Goal: Task Accomplishment & Management: Complete application form

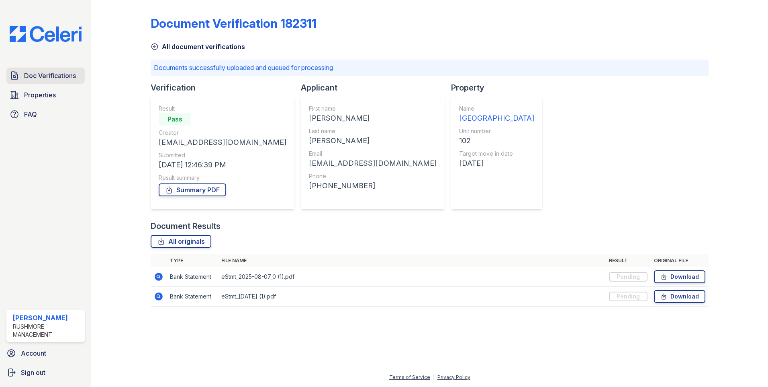
click at [55, 69] on link "Doc Verifications" at bounding box center [45, 76] width 78 height 16
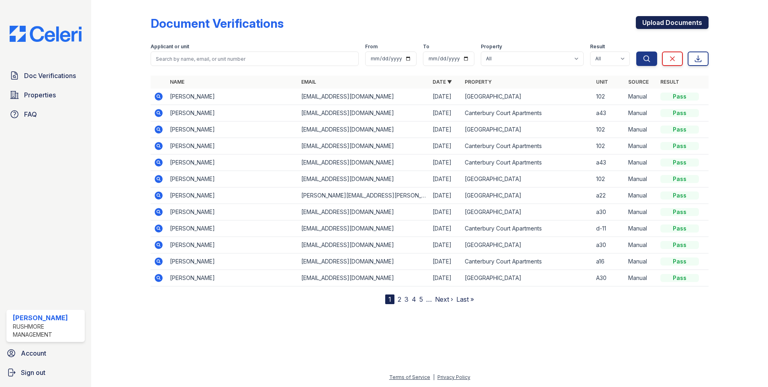
click at [671, 20] on link "Upload Documents" at bounding box center [672, 22] width 73 height 13
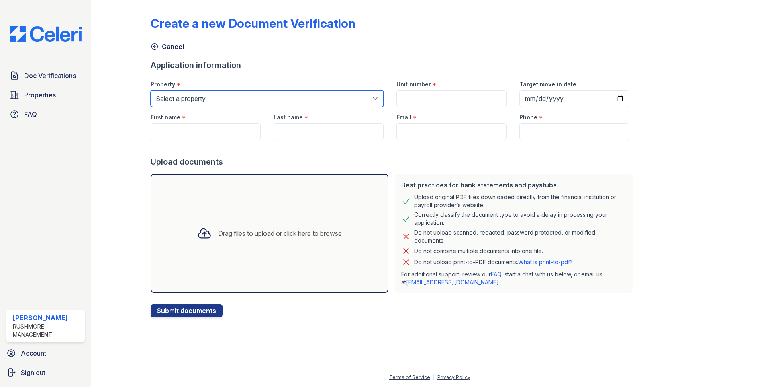
click at [200, 97] on select "Select a property [GEOGRAPHIC_DATA] [GEOGRAPHIC_DATA]" at bounding box center [267, 98] width 233 height 17
click at [198, 98] on select "Select a property [GEOGRAPHIC_DATA] [GEOGRAPHIC_DATA]" at bounding box center [267, 98] width 233 height 17
select select "593"
click at [151, 90] on select "Select a property [GEOGRAPHIC_DATA] [GEOGRAPHIC_DATA]" at bounding box center [267, 98] width 233 height 17
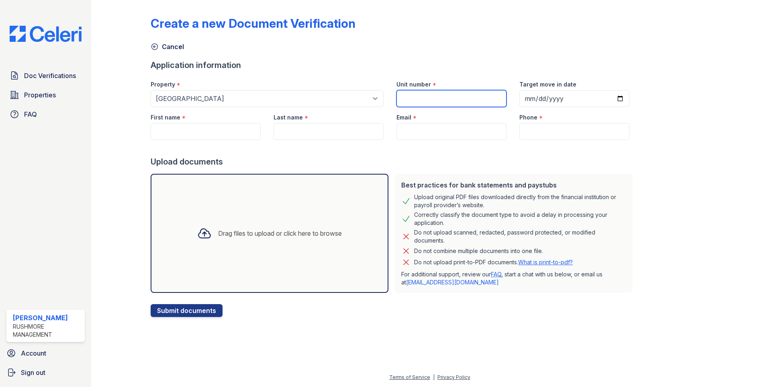
click at [440, 104] on input "Unit number" at bounding box center [452, 98] width 110 height 17
click at [541, 96] on input "Target move in date" at bounding box center [575, 98] width 110 height 17
click at [613, 98] on input "Target move in date" at bounding box center [575, 98] width 110 height 17
type input "[DATE]"
click at [414, 100] on input "Unit number" at bounding box center [452, 98] width 110 height 17
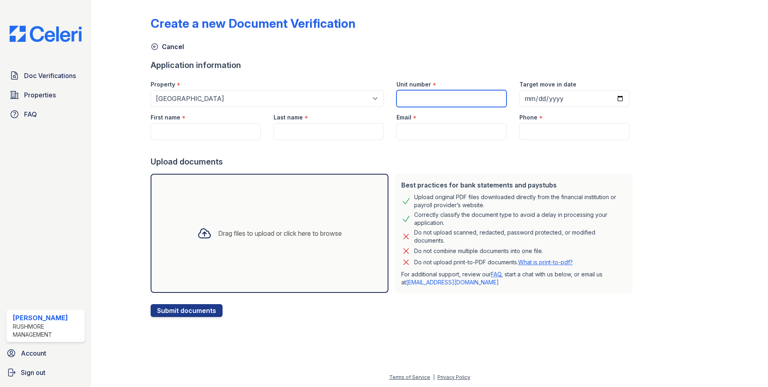
type input "d11"
click at [187, 133] on input "First name" at bounding box center [206, 131] width 110 height 17
paste input "[PERSON_NAME] [PERSON_NAME]"
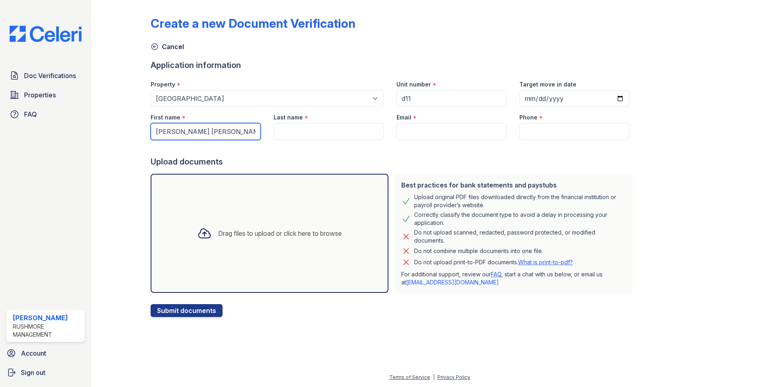
drag, startPoint x: 180, startPoint y: 129, endPoint x: 266, endPoint y: 133, distance: 86.1
click at [266, 133] on div "First name * [PERSON_NAME] [PERSON_NAME] Last name * Email * Phone *" at bounding box center [390, 123] width 492 height 33
type input "[PERSON_NAME]"
click at [290, 131] on input "Last name" at bounding box center [329, 131] width 110 height 17
paste input "[PERSON_NAME] [PERSON_NAME]"
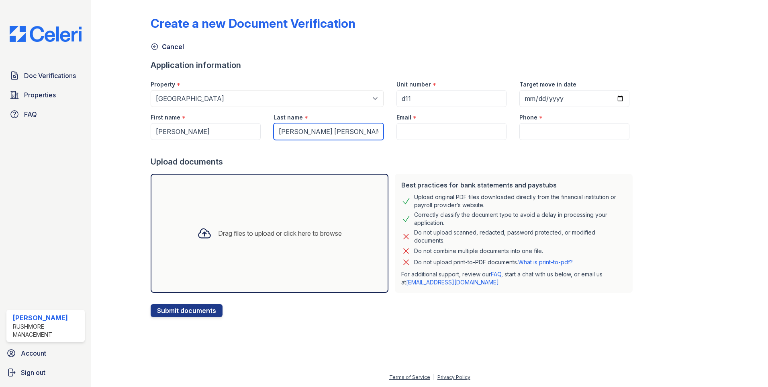
drag, startPoint x: 340, startPoint y: 129, endPoint x: 224, endPoint y: 137, distance: 115.6
click at [226, 136] on div "First name * [PERSON_NAME] Last name * [PERSON_NAME] [PERSON_NAME] Email * Phon…" at bounding box center [390, 123] width 492 height 33
type input "[PERSON_NAME]"
click at [462, 137] on input "Email" at bounding box center [452, 131] width 110 height 17
paste input "[EMAIL_ADDRESS][DOMAIN_NAME]"
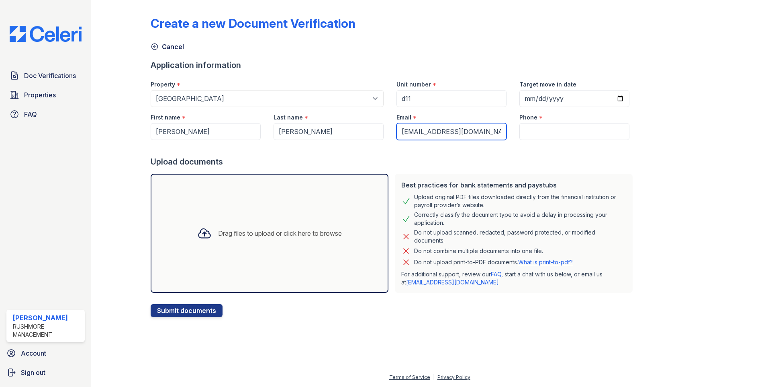
type input "[EMAIL_ADDRESS][DOMAIN_NAME]"
click at [534, 129] on input "Phone" at bounding box center [575, 131] width 110 height 17
paste input "[PHONE_NUMBER]"
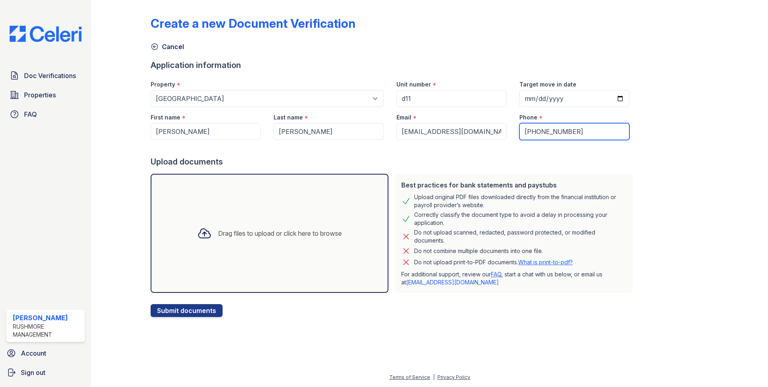
type input "[PHONE_NUMBER]"
click at [264, 222] on div "Drag files to upload or click here to browse" at bounding box center [270, 232] width 158 height 27
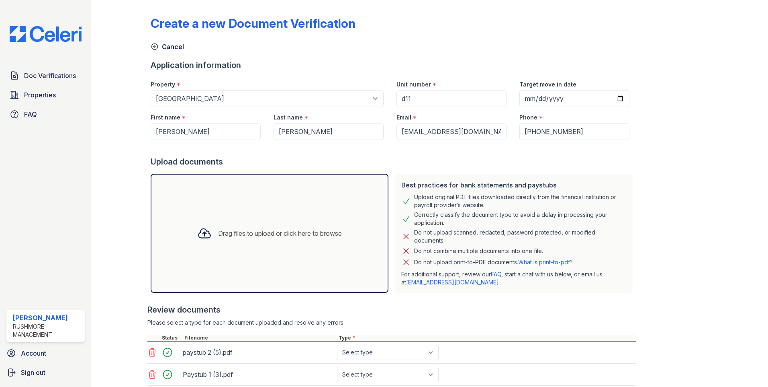
scroll to position [55, 0]
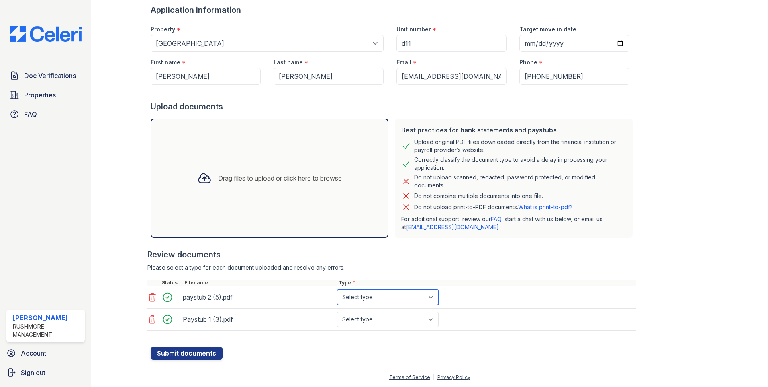
click at [381, 300] on select "Select type Paystub Bank Statement Offer Letter Tax Documents Benefit Award Let…" at bounding box center [388, 296] width 102 height 15
select select "paystub"
click at [337, 289] on select "Select type Paystub Bank Statement Offer Letter Tax Documents Benefit Award Let…" at bounding box center [388, 296] width 102 height 15
click at [377, 320] on select "Select type Paystub Bank Statement Offer Letter Tax Documents Benefit Award Let…" at bounding box center [388, 318] width 102 height 15
select select "paystub"
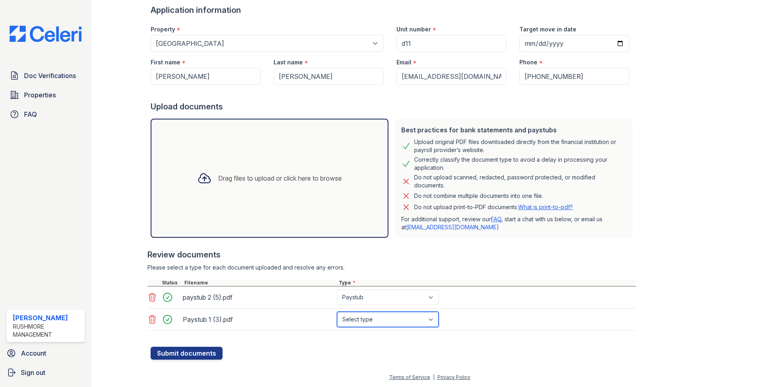
click at [337, 311] on select "Select type Paystub Bank Statement Offer Letter Tax Documents Benefit Award Let…" at bounding box center [388, 318] width 102 height 15
click at [206, 353] on button "Submit documents" at bounding box center [187, 352] width 72 height 13
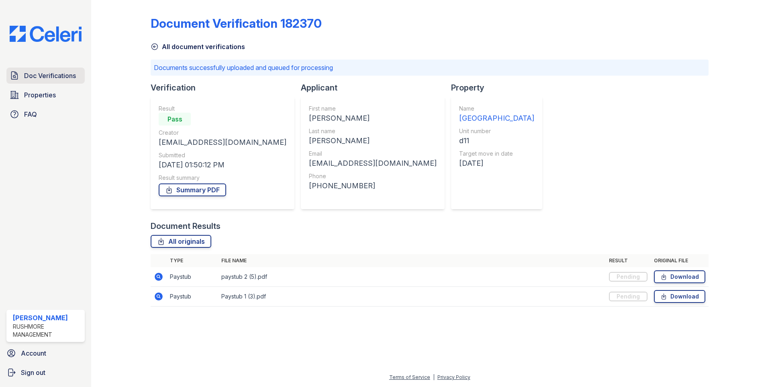
click at [61, 80] on span "Doc Verifications" at bounding box center [50, 76] width 52 height 10
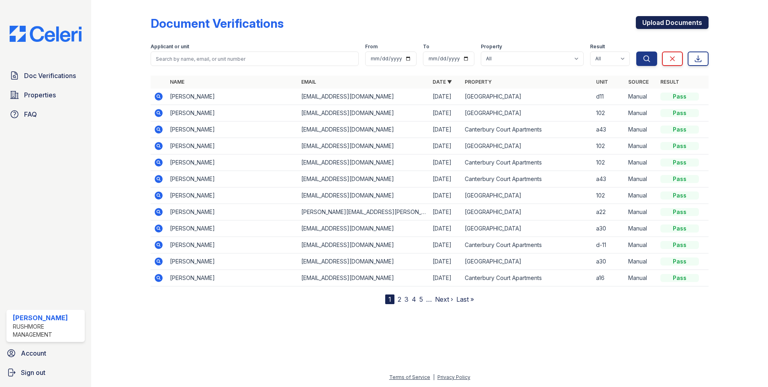
click at [689, 20] on link "Upload Documents" at bounding box center [672, 22] width 73 height 13
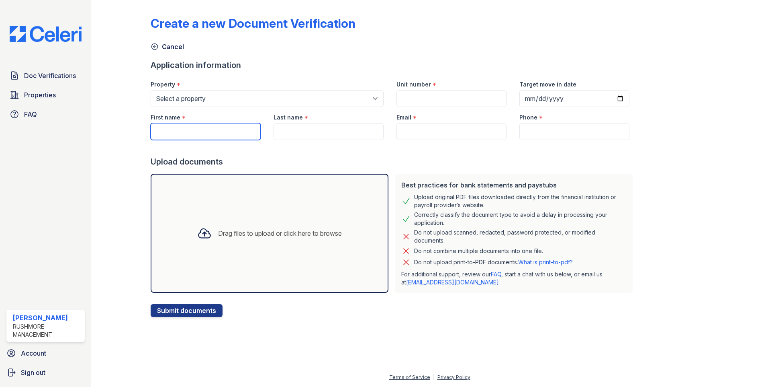
click at [168, 126] on input "First name" at bounding box center [206, 131] width 110 height 17
type input "[PERSON_NAME]"
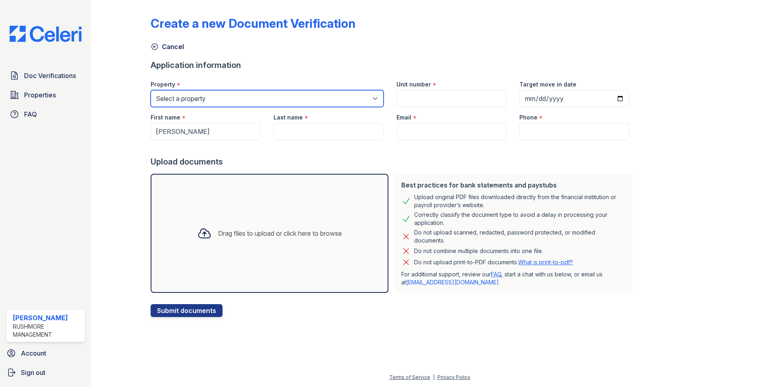
type input "d11"
type input "[DATE]"
type input "[PERSON_NAME]"
type input "[EMAIL_ADDRESS][DOMAIN_NAME]"
type input "[PHONE_NUMBER]"
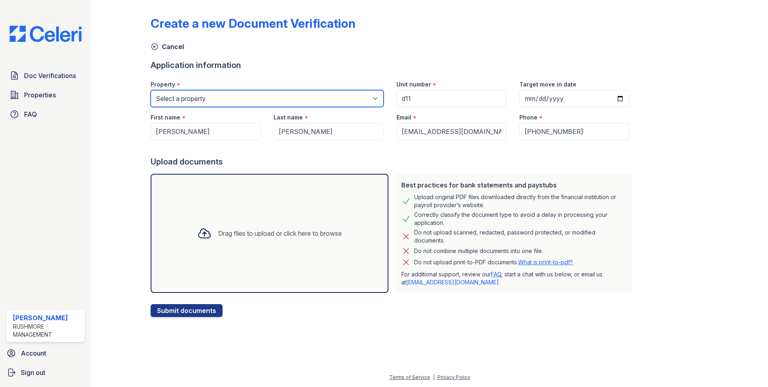
click at [208, 98] on select "Select a property [GEOGRAPHIC_DATA] [GEOGRAPHIC_DATA]" at bounding box center [267, 98] width 233 height 17
select select "606"
click at [151, 90] on select "Select a property [GEOGRAPHIC_DATA] [GEOGRAPHIC_DATA]" at bounding box center [267, 98] width 233 height 17
click at [276, 239] on div "Drag files to upload or click here to browse" at bounding box center [270, 232] width 158 height 27
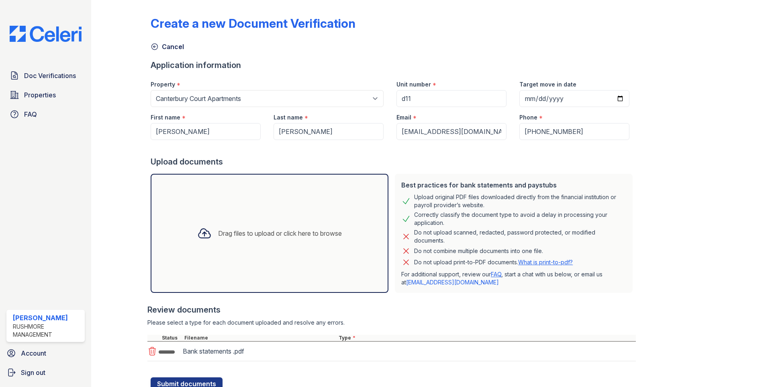
scroll to position [31, 0]
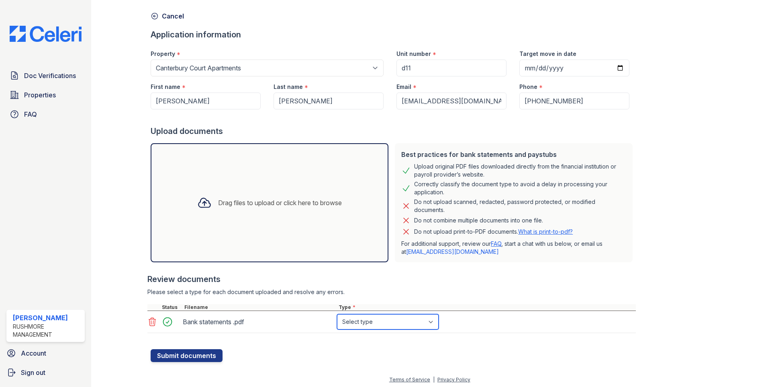
click at [360, 320] on select "Select type Paystub Bank Statement Offer Letter Tax Documents Benefit Award Let…" at bounding box center [388, 321] width 102 height 15
select select "bank_statement"
click at [337, 314] on select "Select type Paystub Bank Statement Offer Letter Tax Documents Benefit Award Let…" at bounding box center [388, 321] width 102 height 15
click at [203, 353] on button "Submit documents" at bounding box center [187, 355] width 72 height 13
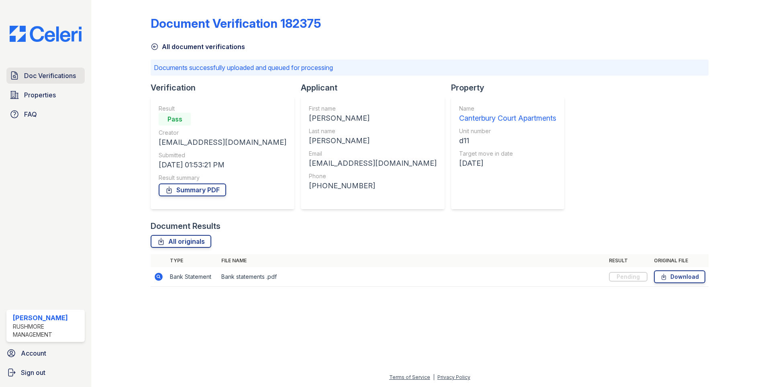
click at [59, 71] on span "Doc Verifications" at bounding box center [50, 76] width 52 height 10
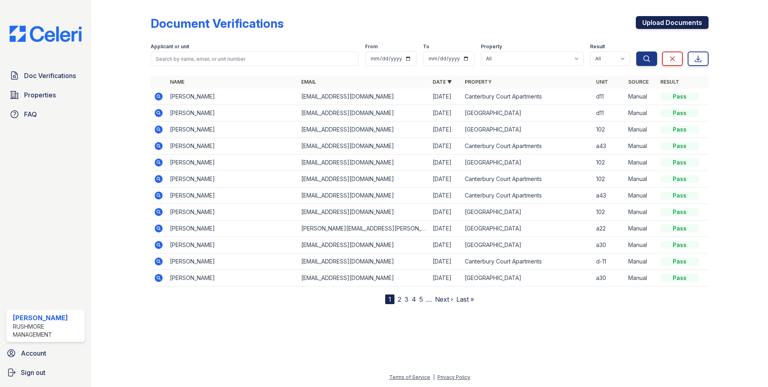
click at [676, 24] on link "Upload Documents" at bounding box center [672, 22] width 73 height 13
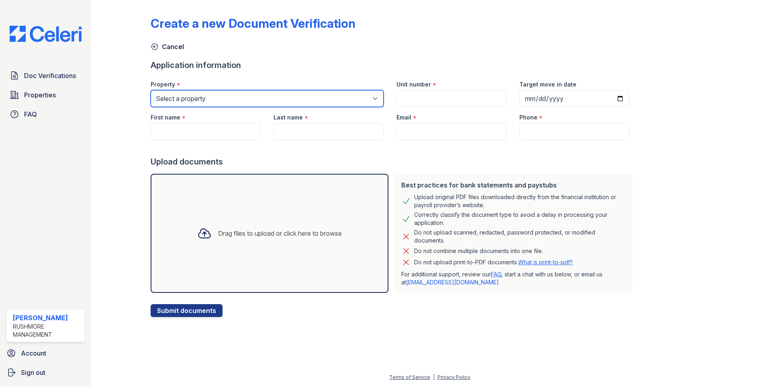
click at [247, 103] on select "Select a property [GEOGRAPHIC_DATA] [GEOGRAPHIC_DATA]" at bounding box center [267, 98] width 233 height 17
click at [245, 170] on div "Drag files to upload or click here to browse" at bounding box center [269, 232] width 244 height 125
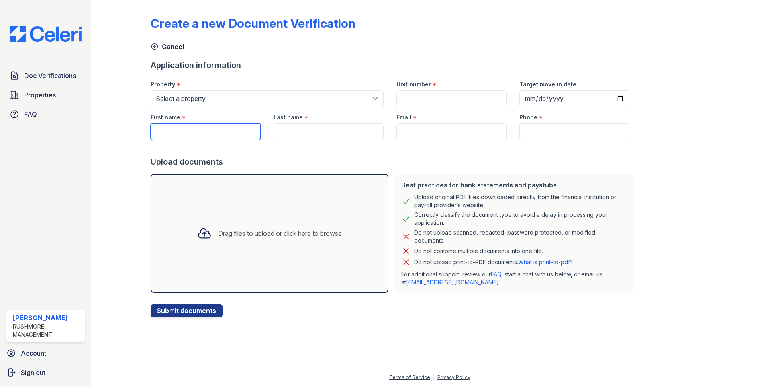
click at [214, 132] on input "First name" at bounding box center [206, 131] width 110 height 17
type input "[PERSON_NAME]"
type input "d11"
type input "[DATE]"
type input "[PERSON_NAME]"
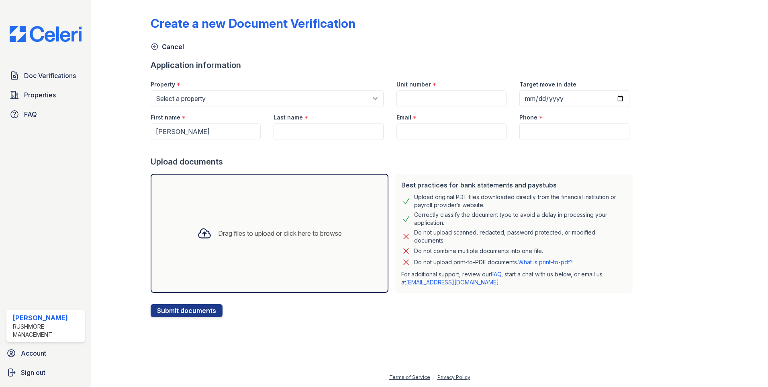
type input "[EMAIL_ADDRESS][DOMAIN_NAME]"
type input "[PHONE_NUMBER]"
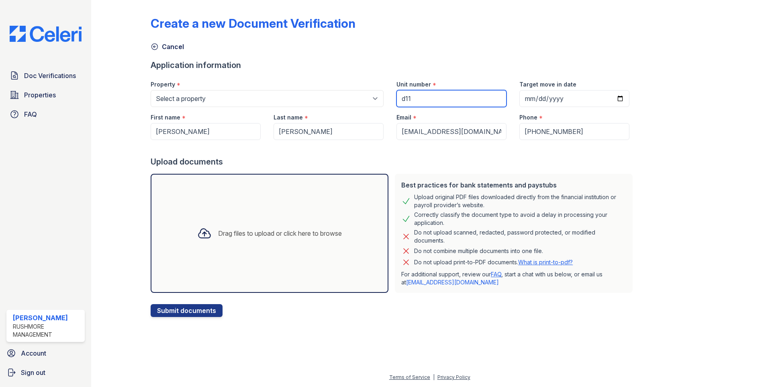
drag, startPoint x: 410, startPoint y: 100, endPoint x: 341, endPoint y: 101, distance: 69.5
click at [341, 101] on div "Property * Select a property [GEOGRAPHIC_DATA] [GEOGRAPHIC_DATA] Unit number * …" at bounding box center [390, 90] width 492 height 33
type input "102"
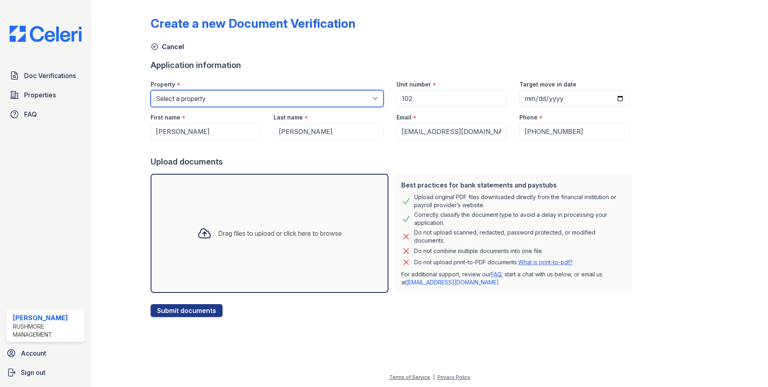
click at [326, 96] on select "Select a property [GEOGRAPHIC_DATA] [GEOGRAPHIC_DATA]" at bounding box center [267, 98] width 233 height 17
select select "593"
click at [151, 90] on select "Select a property [GEOGRAPHIC_DATA] [GEOGRAPHIC_DATA]" at bounding box center [267, 98] width 233 height 17
click at [288, 224] on div "Drag files to upload or click here to browse" at bounding box center [270, 232] width 158 height 27
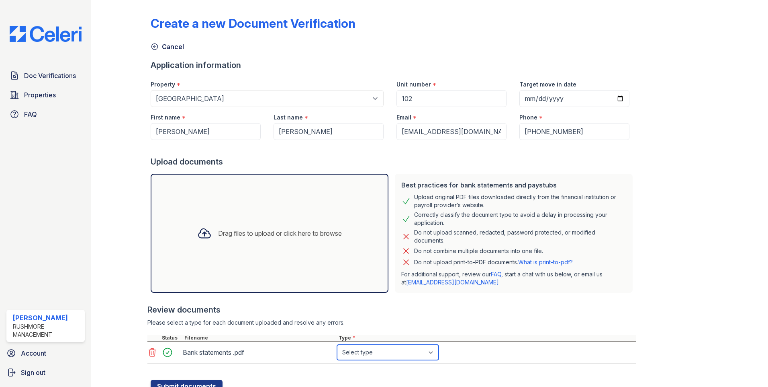
click at [357, 349] on select "Select type Paystub Bank Statement Offer Letter Tax Documents Benefit Award Let…" at bounding box center [388, 351] width 102 height 15
select select "bank_statement"
click at [337, 344] on select "Select type Paystub Bank Statement Offer Letter Tax Documents Benefit Award Let…" at bounding box center [388, 351] width 102 height 15
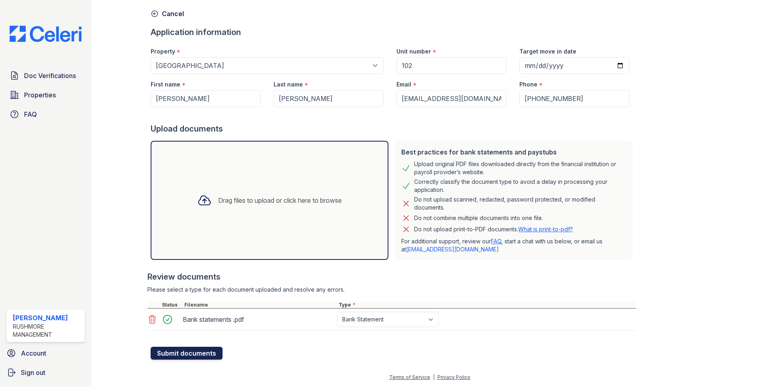
click at [214, 356] on button "Submit documents" at bounding box center [187, 352] width 72 height 13
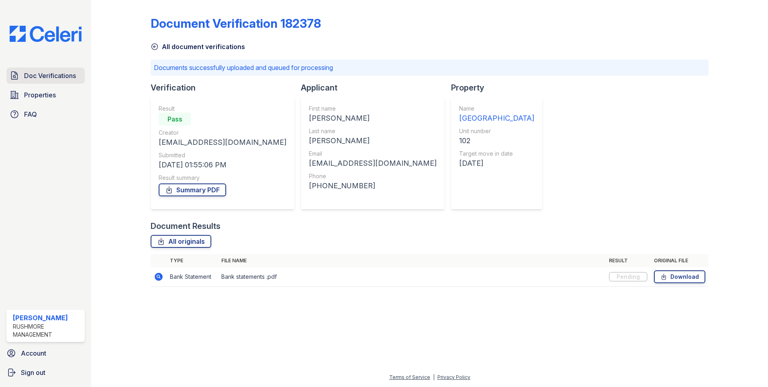
click at [76, 70] on link "Doc Verifications" at bounding box center [45, 76] width 78 height 16
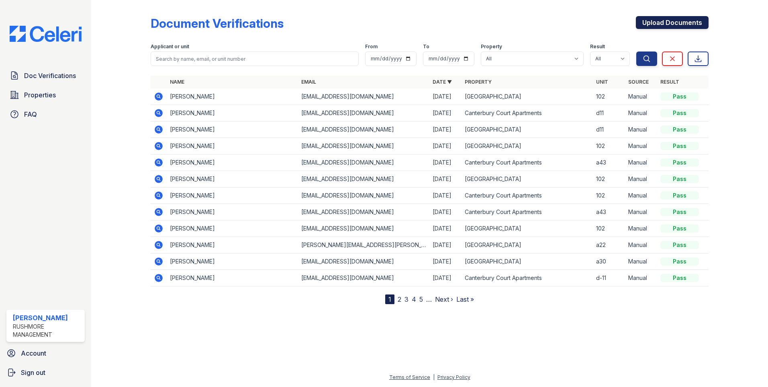
click at [702, 29] on link "Upload Documents" at bounding box center [672, 22] width 73 height 13
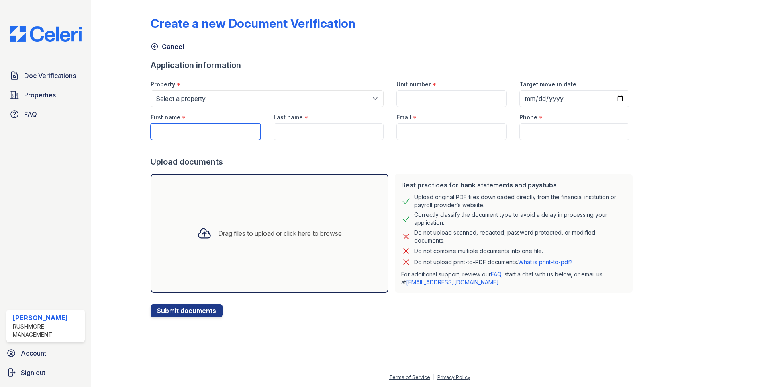
click at [193, 133] on input "First name" at bounding box center [206, 131] width 110 height 17
type input "[PERSON_NAME]"
type input "102"
type input "[DATE]"
type input "[PERSON_NAME]"
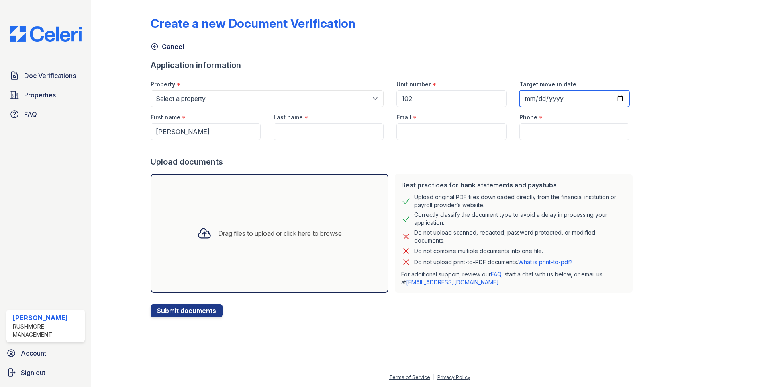
type input "[EMAIL_ADDRESS][DOMAIN_NAME]"
type input "[PHONE_NUMBER]"
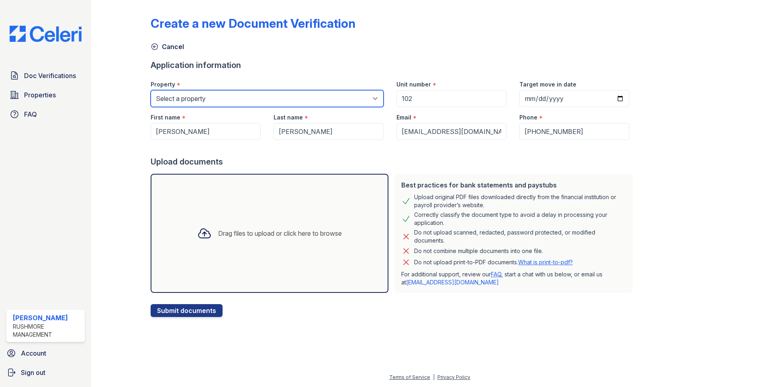
click at [213, 102] on select "Select a property [GEOGRAPHIC_DATA] [GEOGRAPHIC_DATA]" at bounding box center [267, 98] width 233 height 17
select select "593"
click at [151, 90] on select "Select a property [GEOGRAPHIC_DATA] [GEOGRAPHIC_DATA]" at bounding box center [267, 98] width 233 height 17
click at [255, 249] on div "Drag files to upload or click here to browse" at bounding box center [270, 233] width 238 height 119
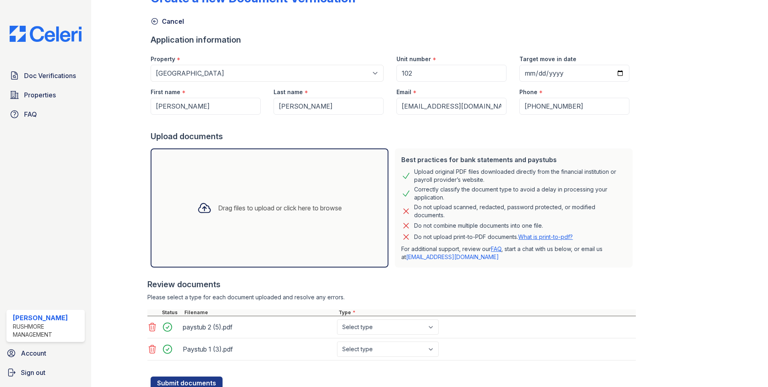
scroll to position [55, 0]
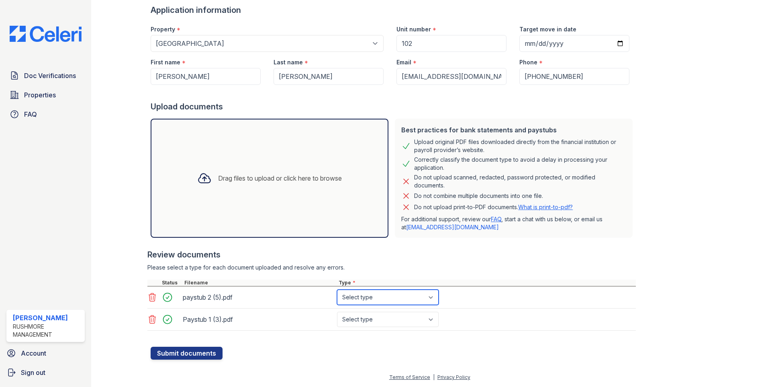
click at [365, 298] on select "Select type Paystub Bank Statement Offer Letter Tax Documents Benefit Award Let…" at bounding box center [388, 296] width 102 height 15
select select "paystub"
click at [337, 289] on select "Select type Paystub Bank Statement Offer Letter Tax Documents Benefit Award Let…" at bounding box center [388, 296] width 102 height 15
click at [363, 322] on select "Select type Paystub Bank Statement Offer Letter Tax Documents Benefit Award Let…" at bounding box center [388, 318] width 102 height 15
select select "paystub"
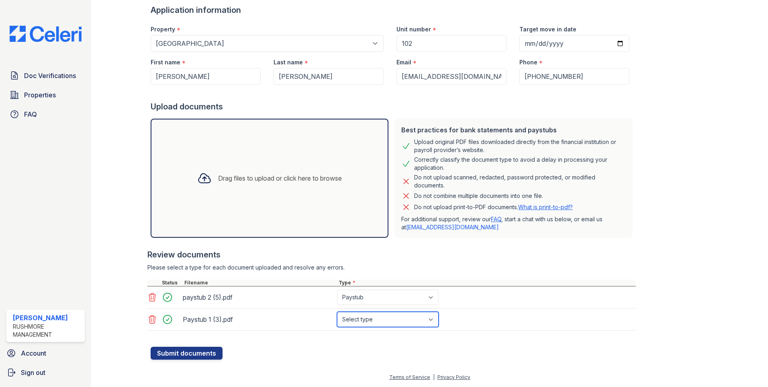
click at [337, 311] on select "Select type Paystub Bank Statement Offer Letter Tax Documents Benefit Award Let…" at bounding box center [388, 318] width 102 height 15
click at [191, 351] on button "Submit documents" at bounding box center [187, 352] width 72 height 13
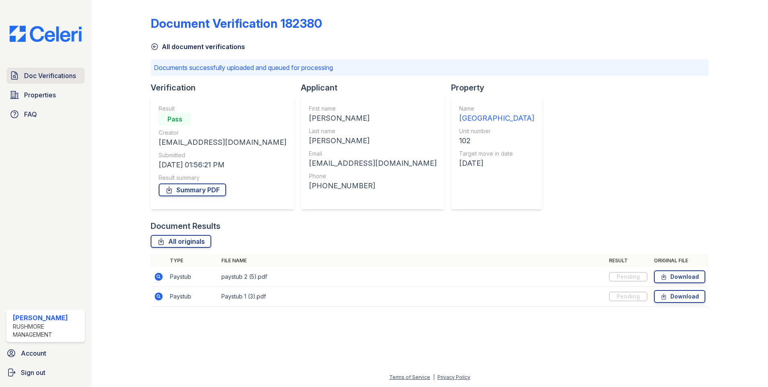
click at [52, 72] on span "Doc Verifications" at bounding box center [50, 76] width 52 height 10
